Goal: Task Accomplishment & Management: Complete application form

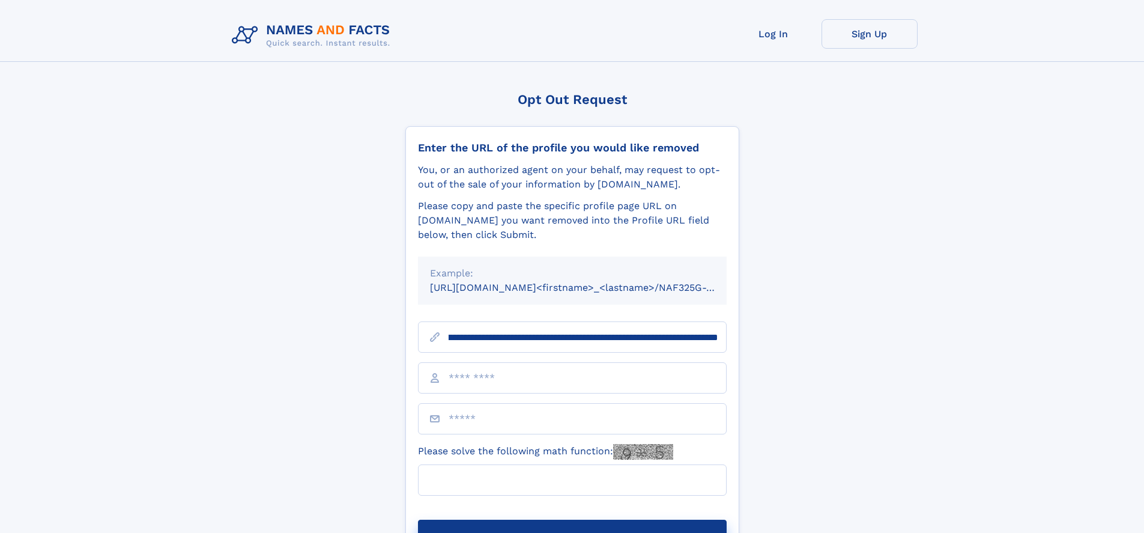
scroll to position [0, 137]
type input "**********"
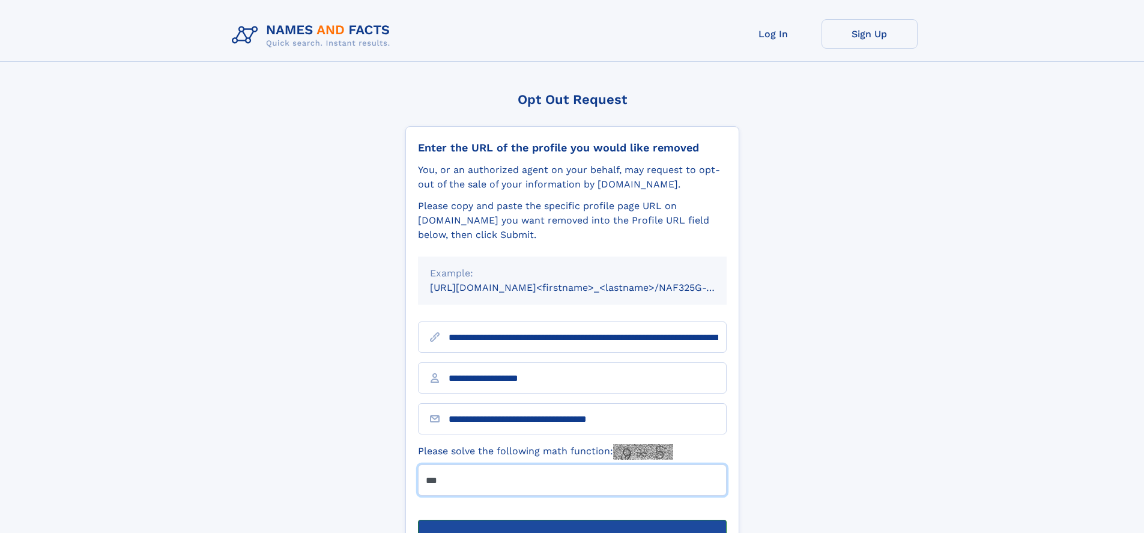
type input "***"
click at [572, 520] on button "Submit Opt Out Request" at bounding box center [572, 539] width 309 height 38
